Goal: Task Accomplishment & Management: Use online tool/utility

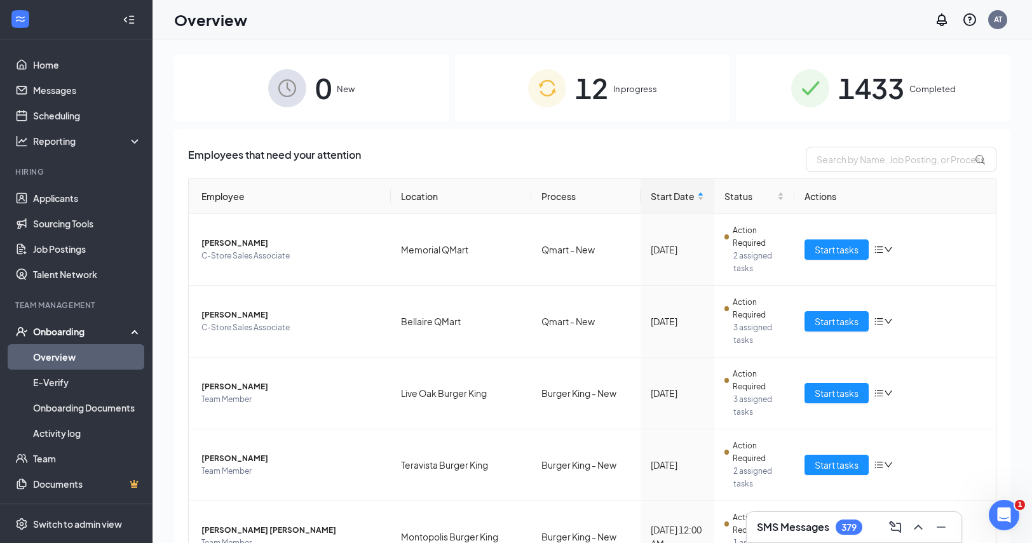
click at [603, 93] on div "12 In progress" at bounding box center [592, 88] width 275 height 67
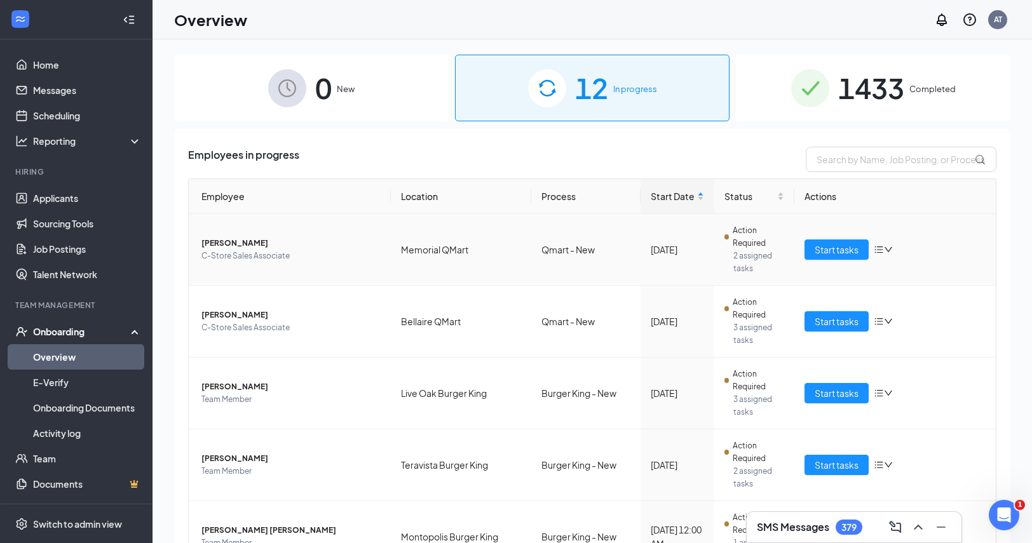
click at [227, 237] on span "[PERSON_NAME]" at bounding box center [290, 243] width 179 height 13
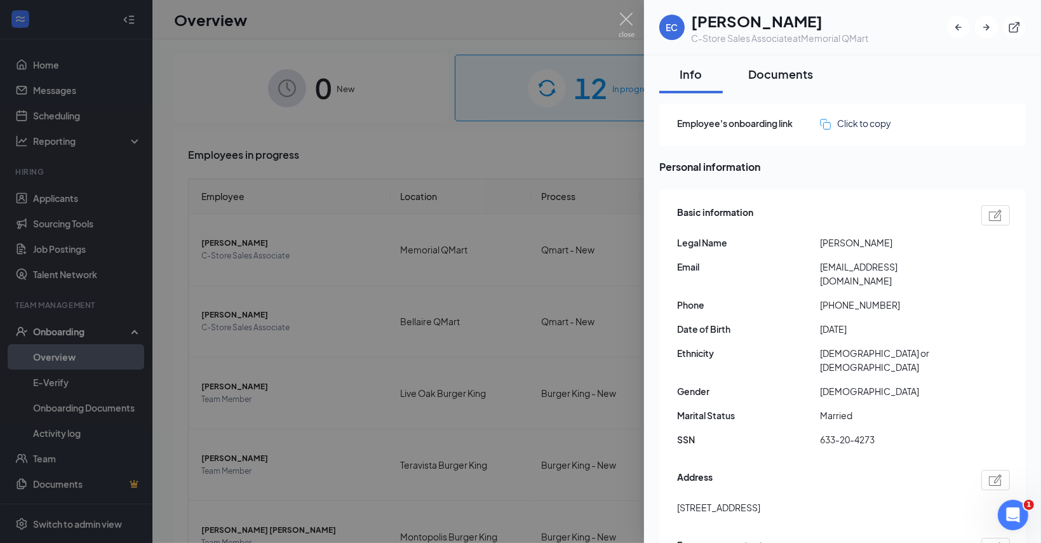
click at [787, 80] on div "Documents" at bounding box center [781, 74] width 65 height 16
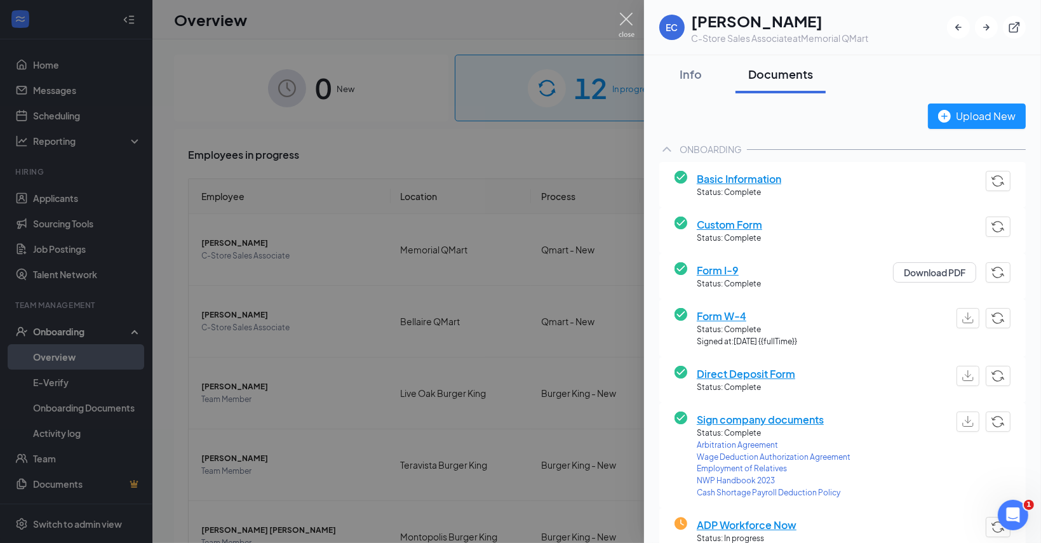
click at [623, 20] on img at bounding box center [627, 25] width 16 height 25
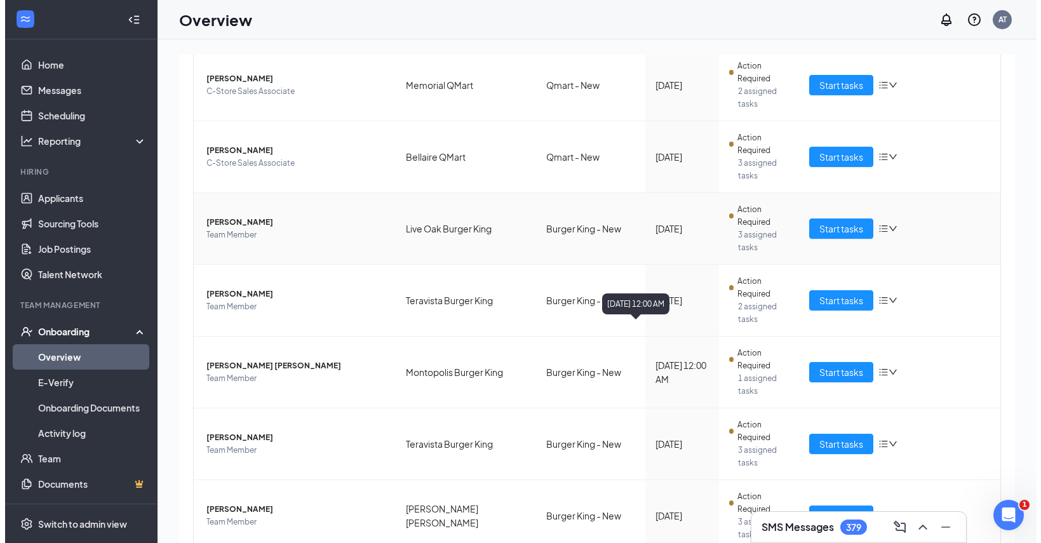
scroll to position [177, 0]
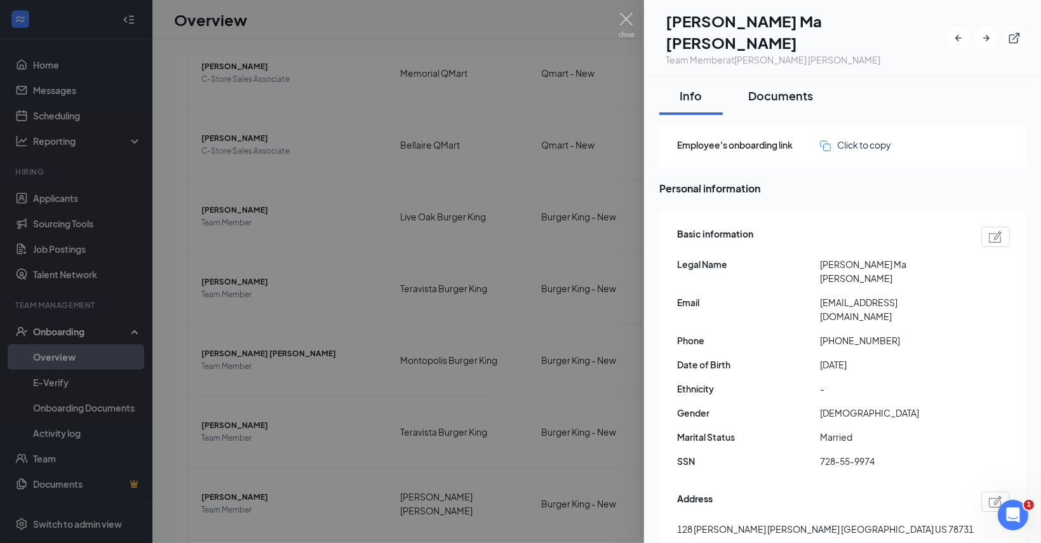
click at [794, 88] on div "Documents" at bounding box center [781, 96] width 65 height 16
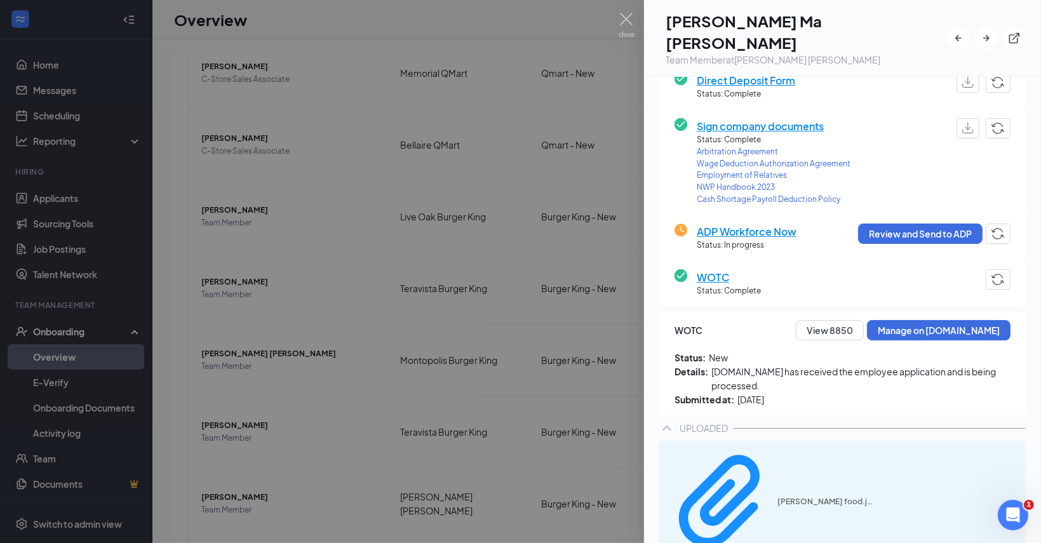
scroll to position [317, 0]
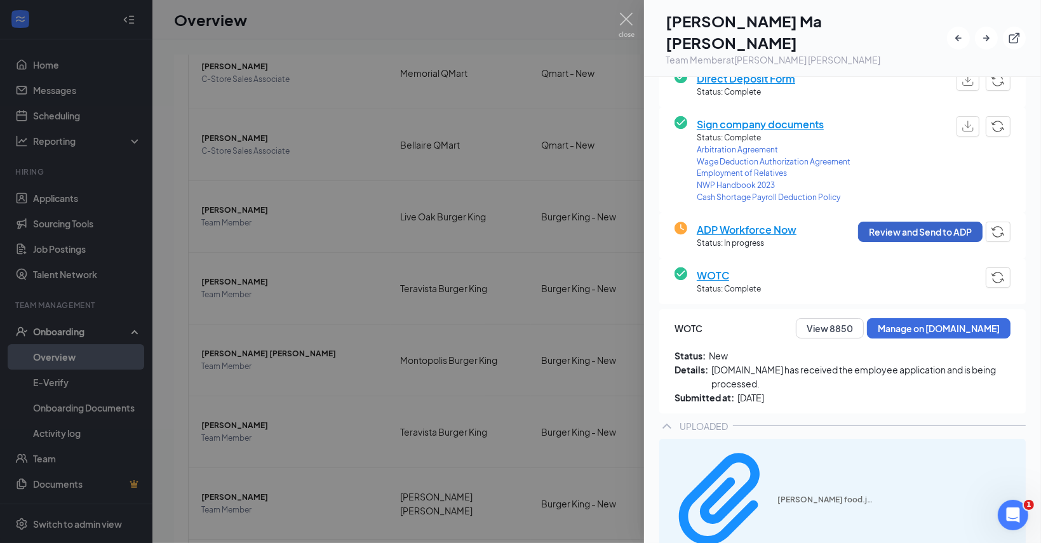
click at [915, 222] on button "Review and Send to ADP" at bounding box center [920, 232] width 125 height 20
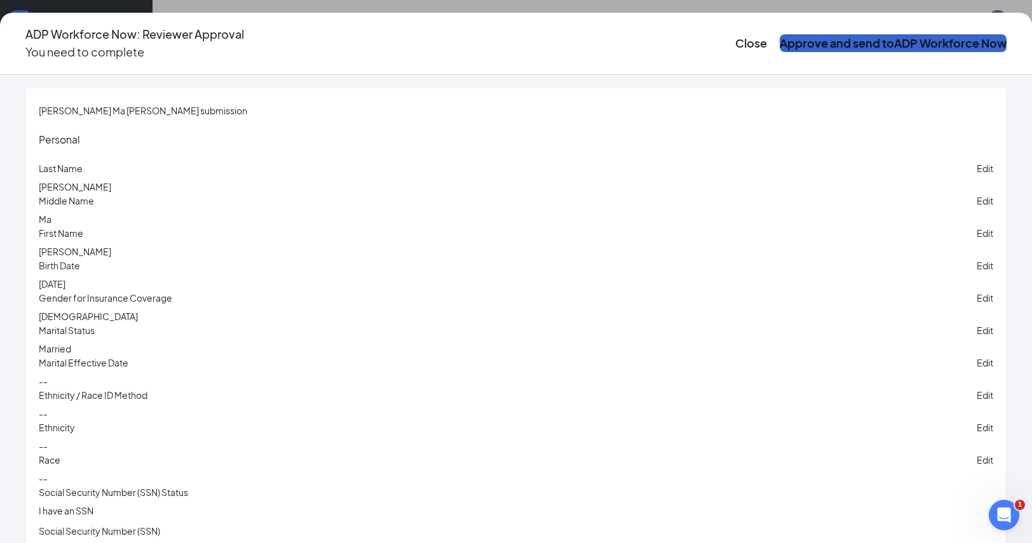
click at [862, 38] on button "Approve and send to ADP Workforce Now" at bounding box center [893, 43] width 227 height 18
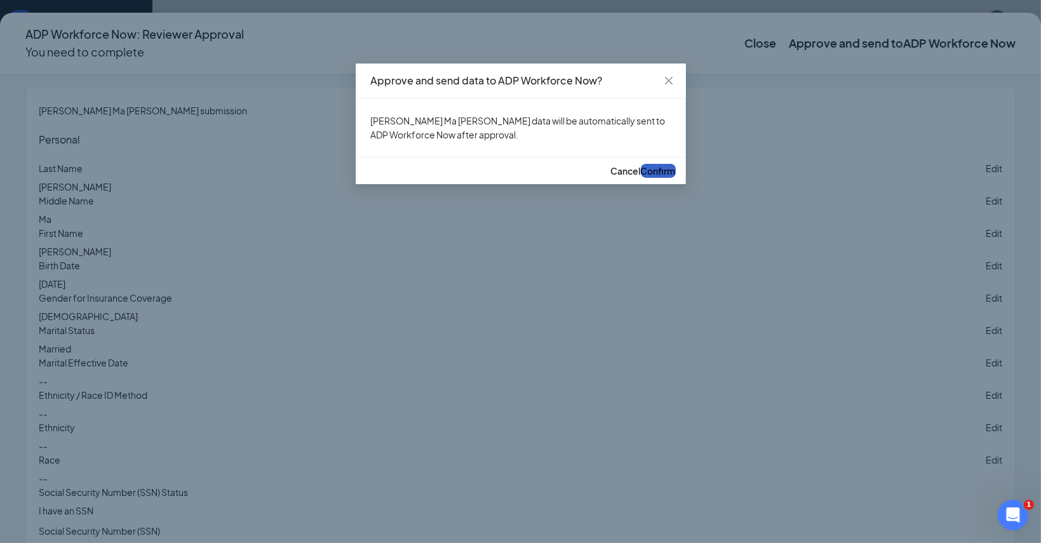
click at [641, 177] on span "Confirm" at bounding box center [658, 170] width 35 height 11
